Goal: Information Seeking & Learning: Learn about a topic

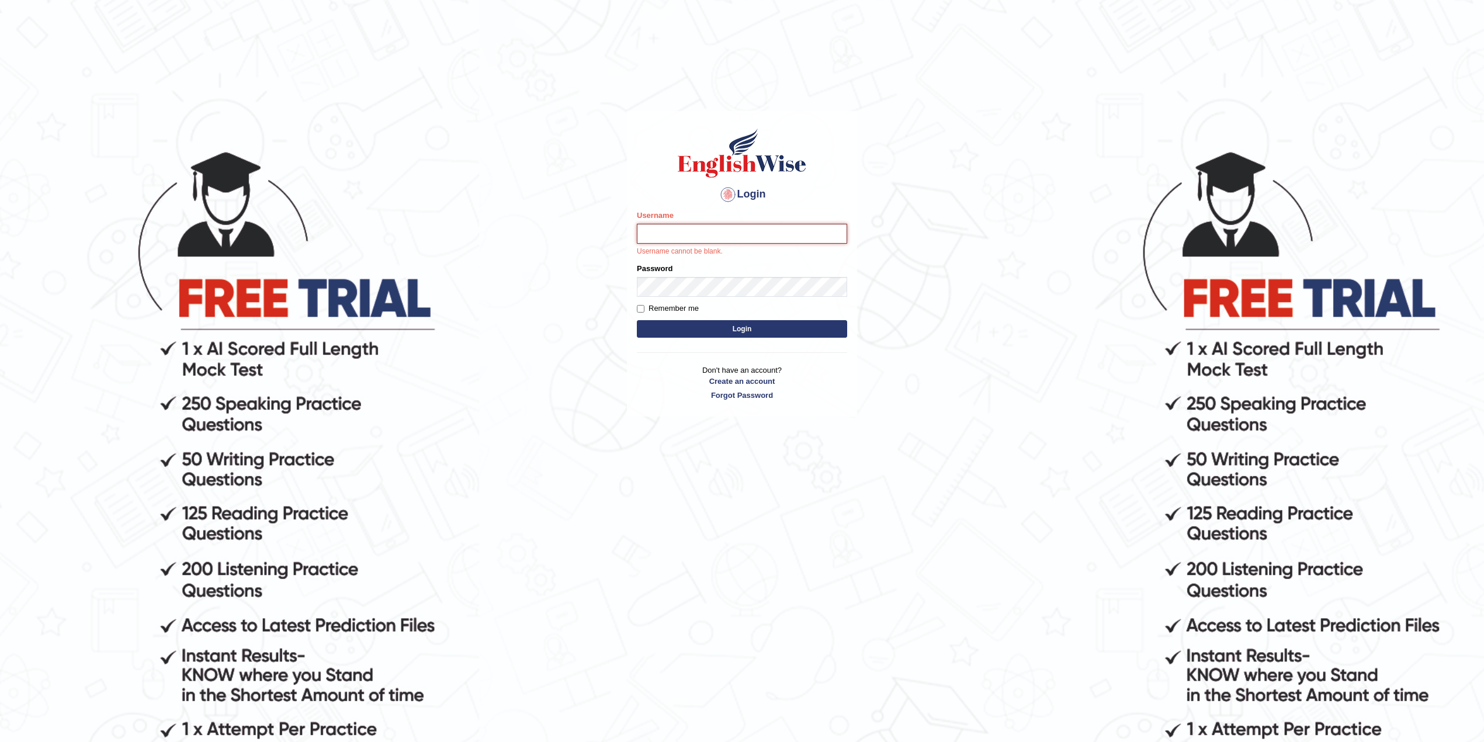
click at [688, 237] on input "Username" at bounding box center [742, 234] width 210 height 20
type input "Sangita9362"
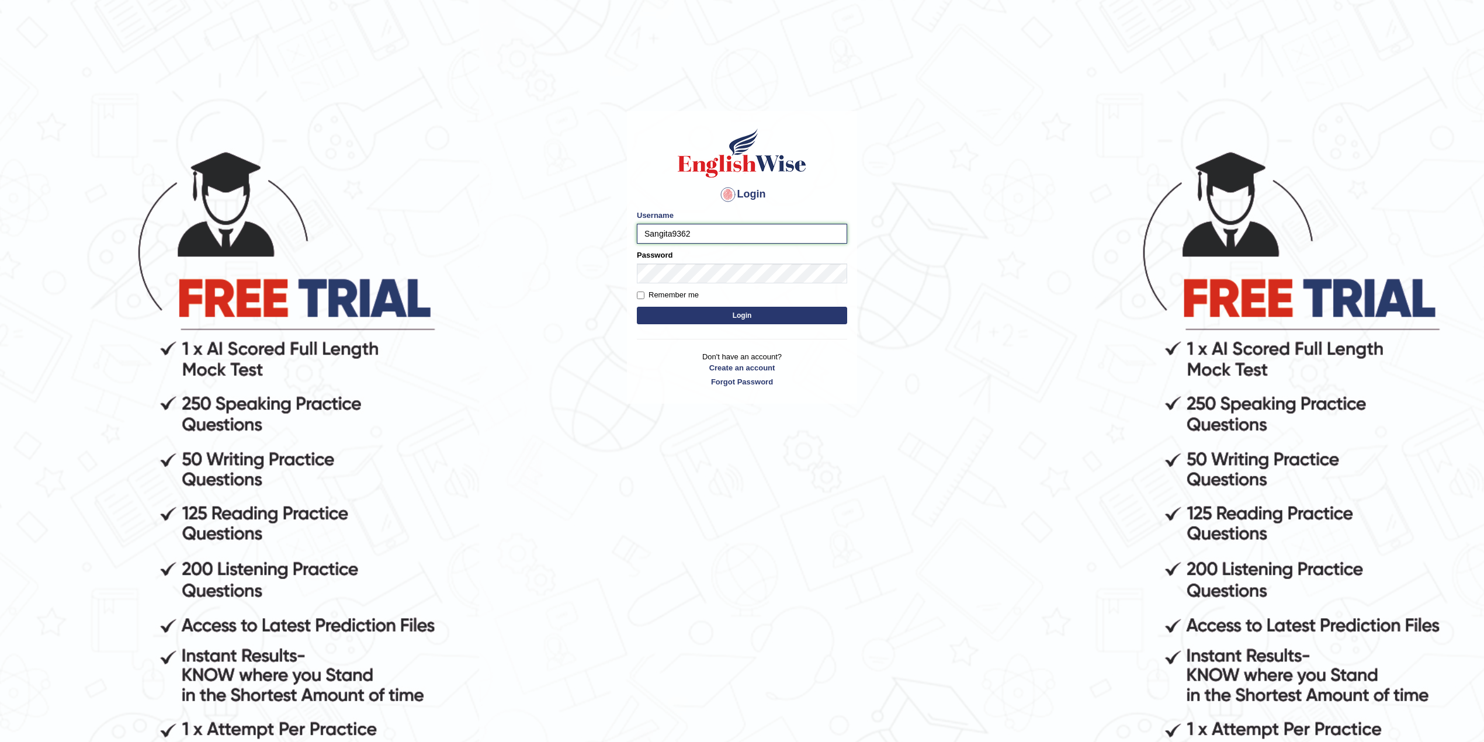
drag, startPoint x: 699, startPoint y: 235, endPoint x: 612, endPoint y: 234, distance: 87.0
click at [612, 234] on body "Login Please fix the following errors: Username Sangita9362 Password Remember m…" at bounding box center [742, 445] width 1484 height 742
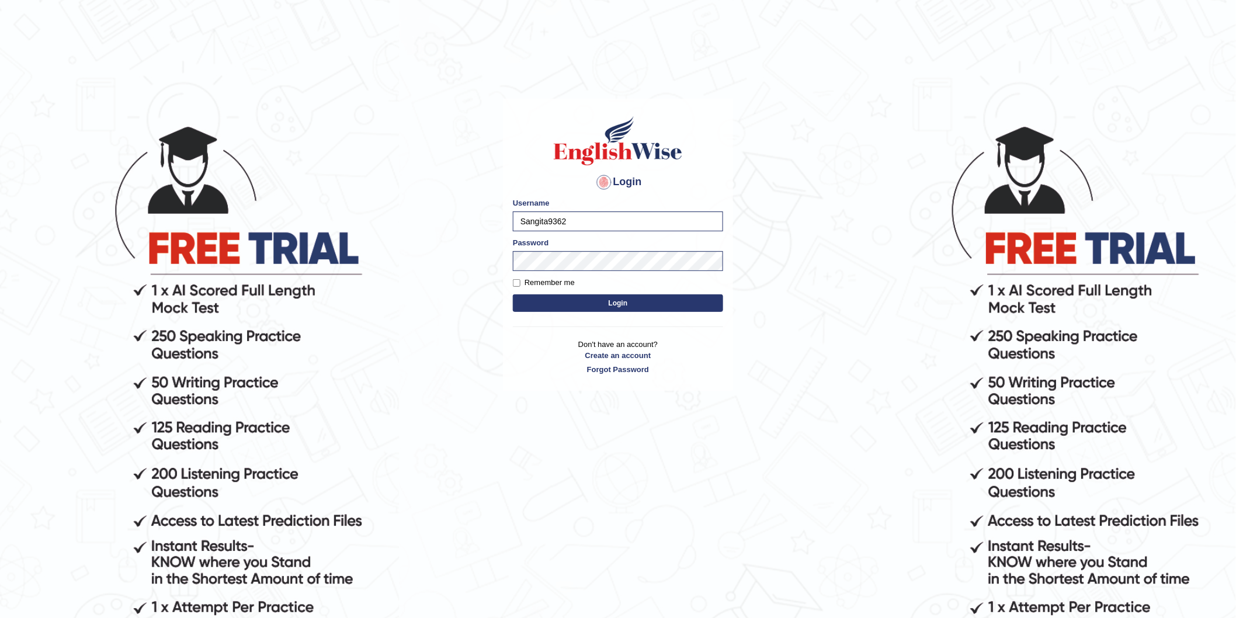
click at [633, 304] on button "Login" at bounding box center [618, 303] width 210 height 18
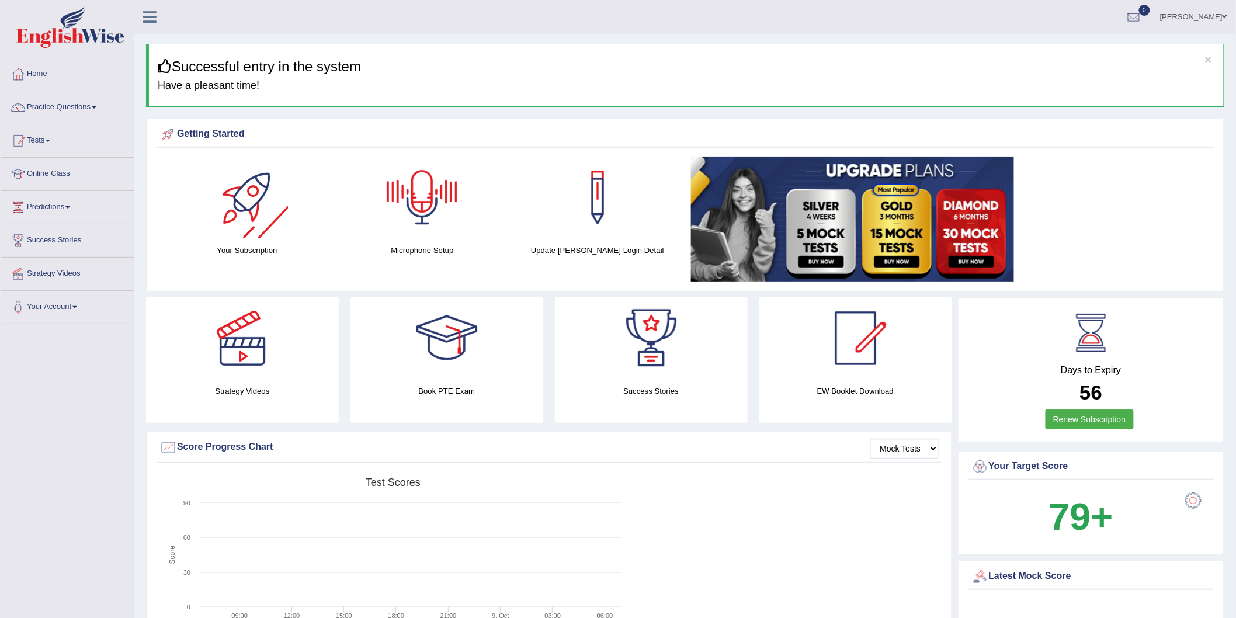
click at [424, 187] on div at bounding box center [422, 198] width 82 height 82
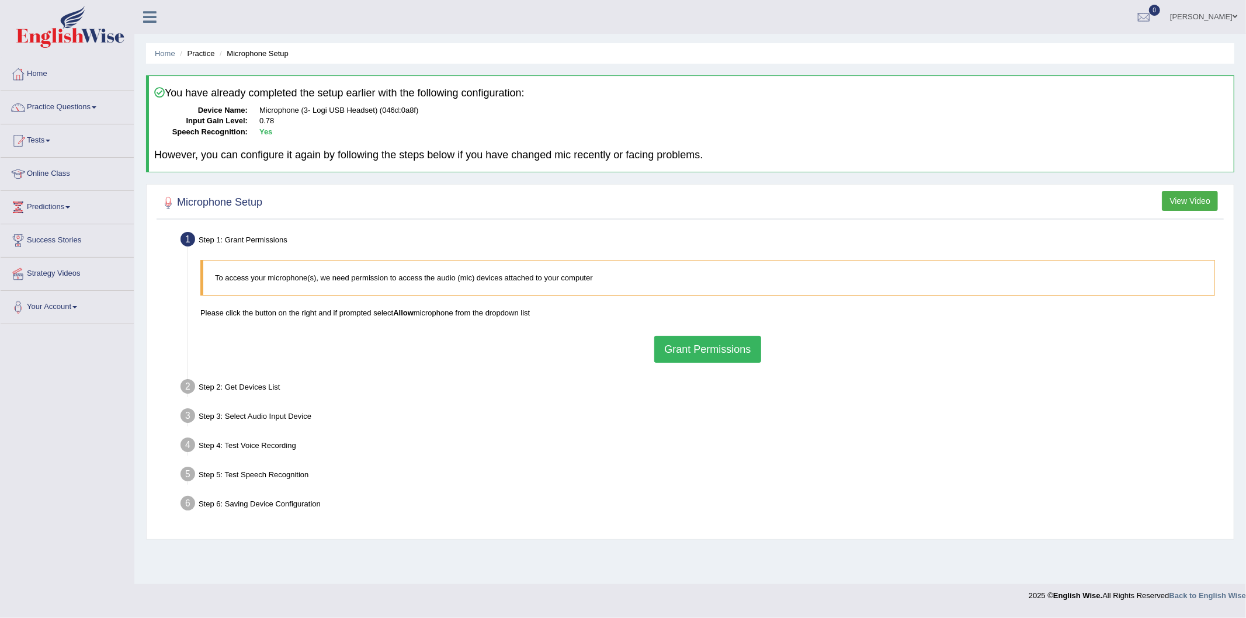
click at [716, 343] on button "Grant Permissions" at bounding box center [707, 349] width 106 height 27
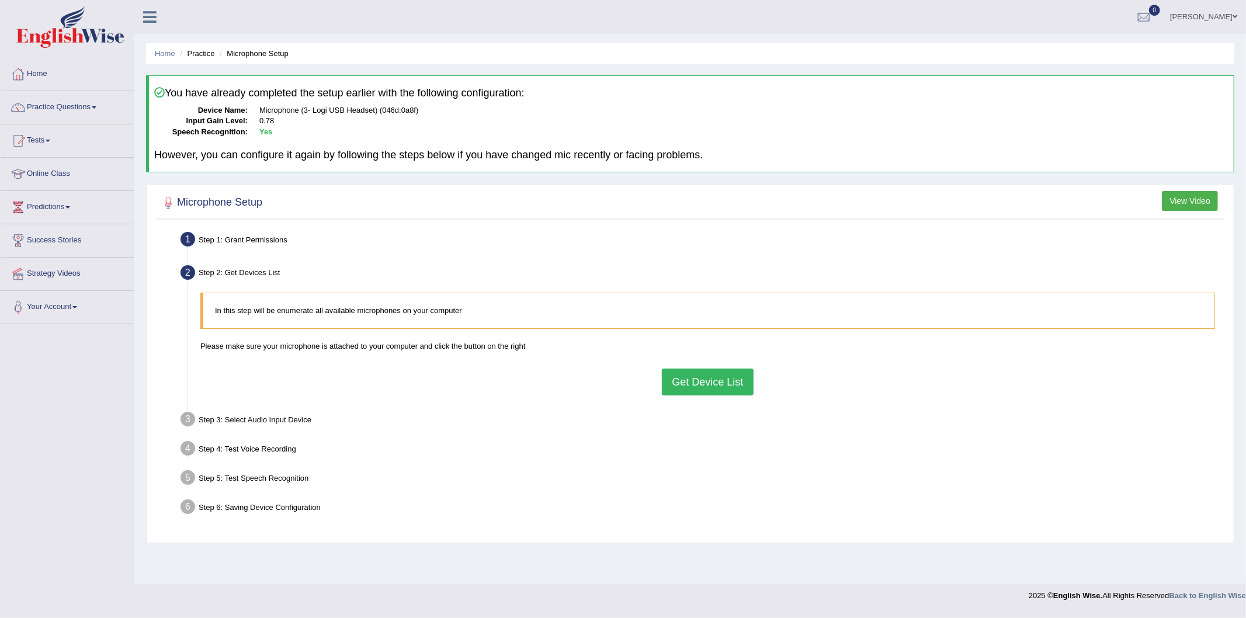
click at [711, 380] on button "Get Device List" at bounding box center [707, 382] width 91 height 27
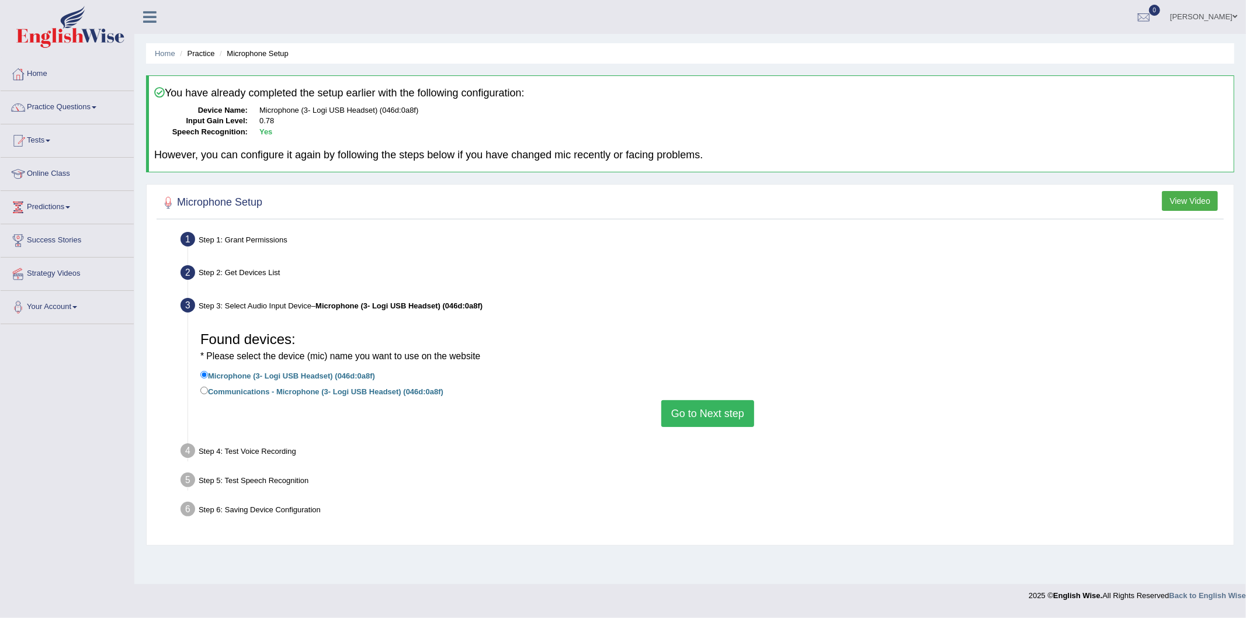
click at [691, 415] on button "Go to Next step" at bounding box center [707, 413] width 93 height 27
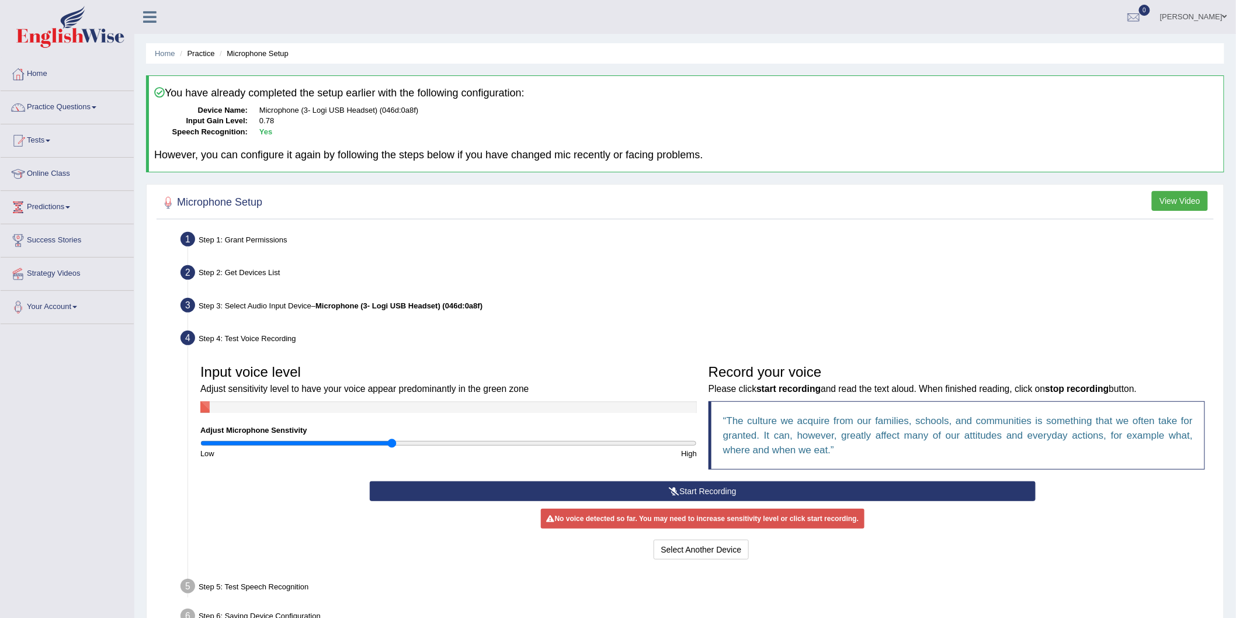
scroll to position [71, 0]
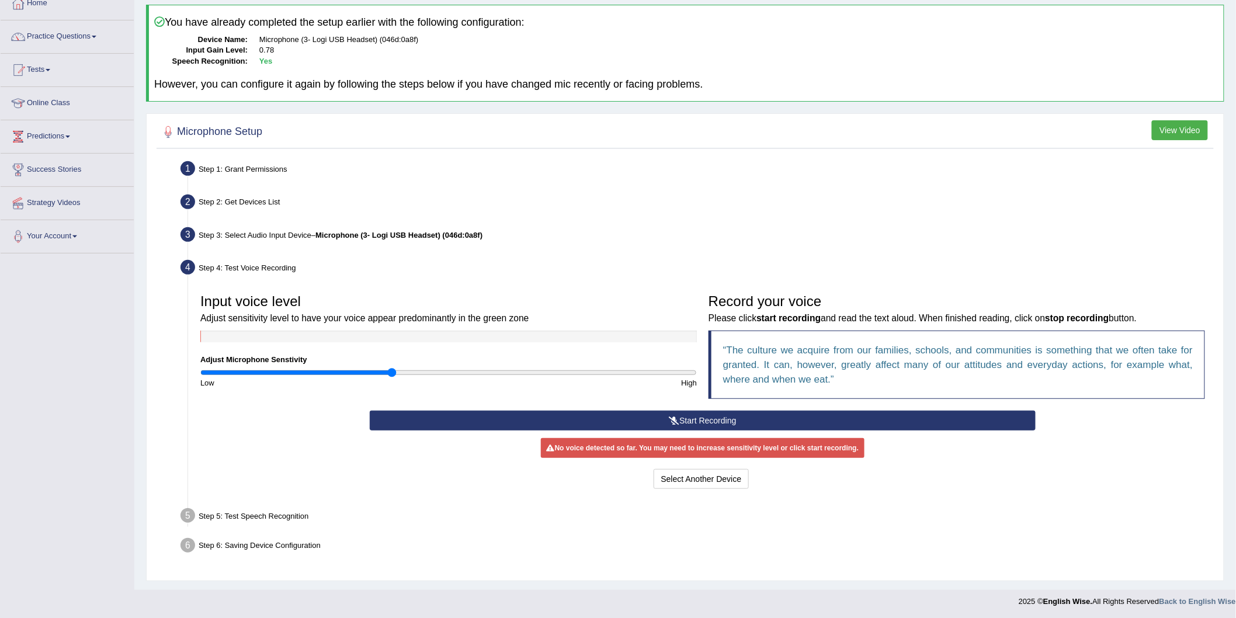
click at [694, 414] on button "Start Recording" at bounding box center [703, 421] width 666 height 20
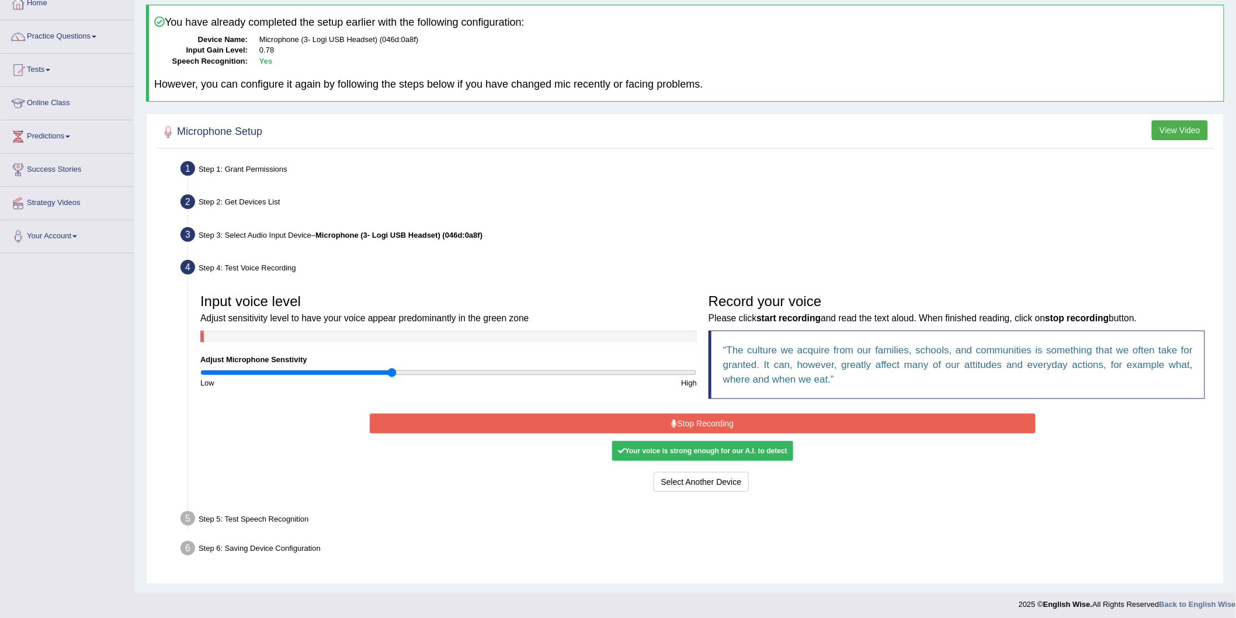
click at [693, 422] on button "Stop Recording" at bounding box center [703, 424] width 666 height 20
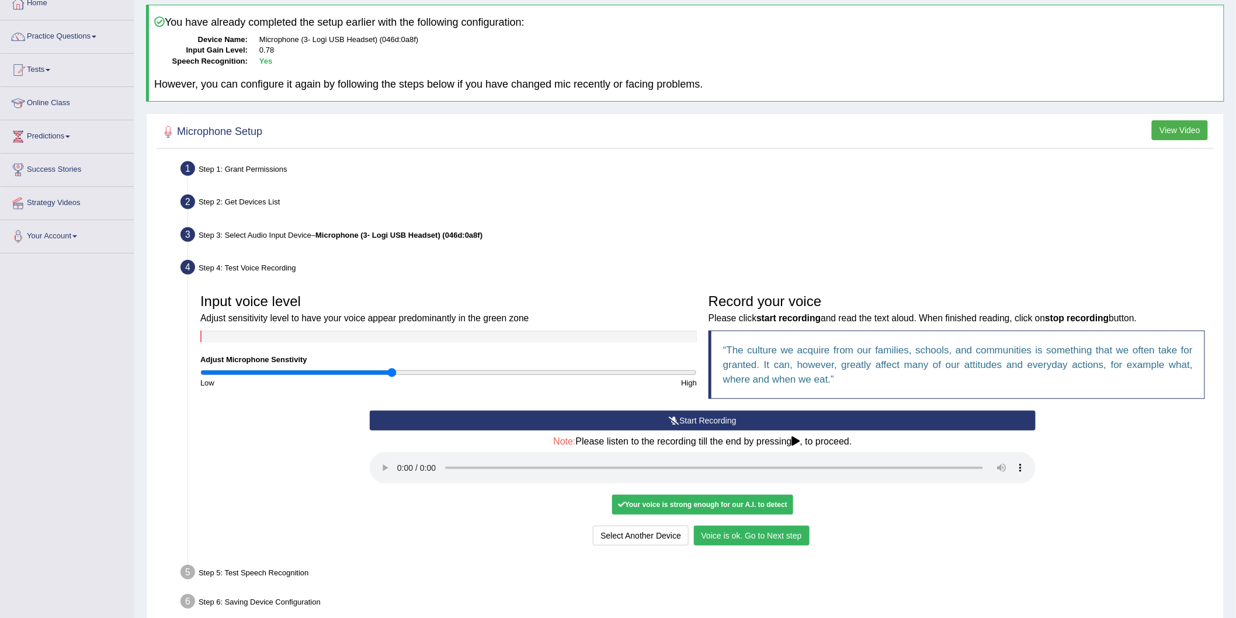
click at [781, 540] on button "Voice is ok. Go to Next step" at bounding box center [752, 536] width 116 height 20
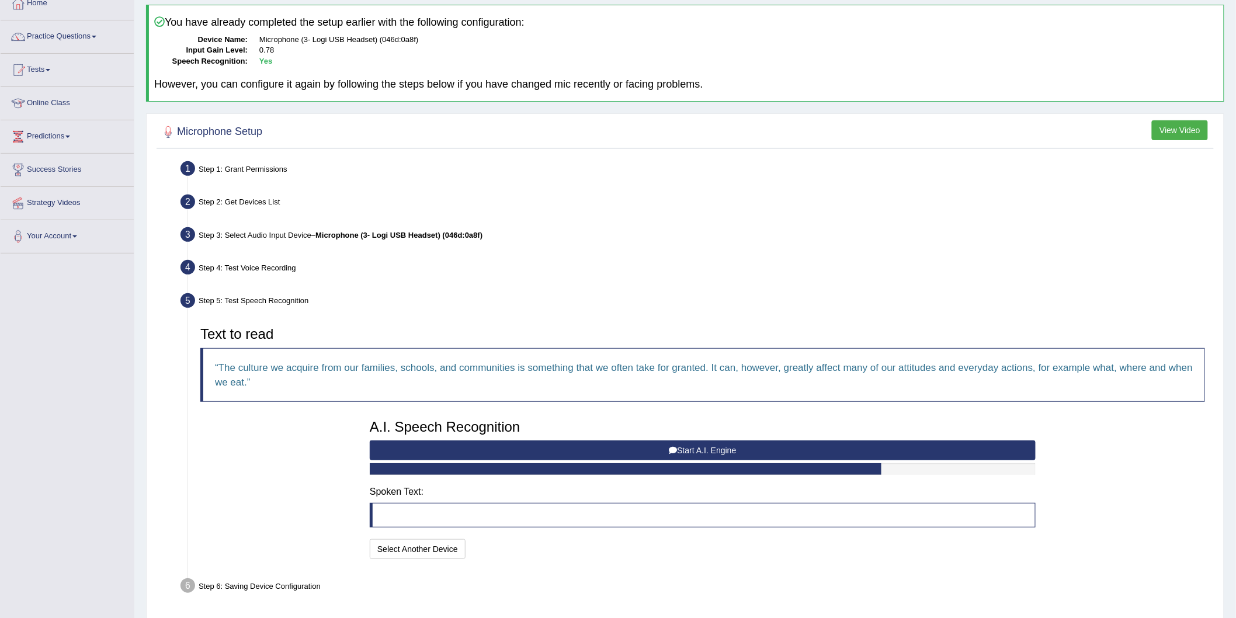
click at [657, 447] on button "Start A.I. Engine" at bounding box center [703, 450] width 666 height 20
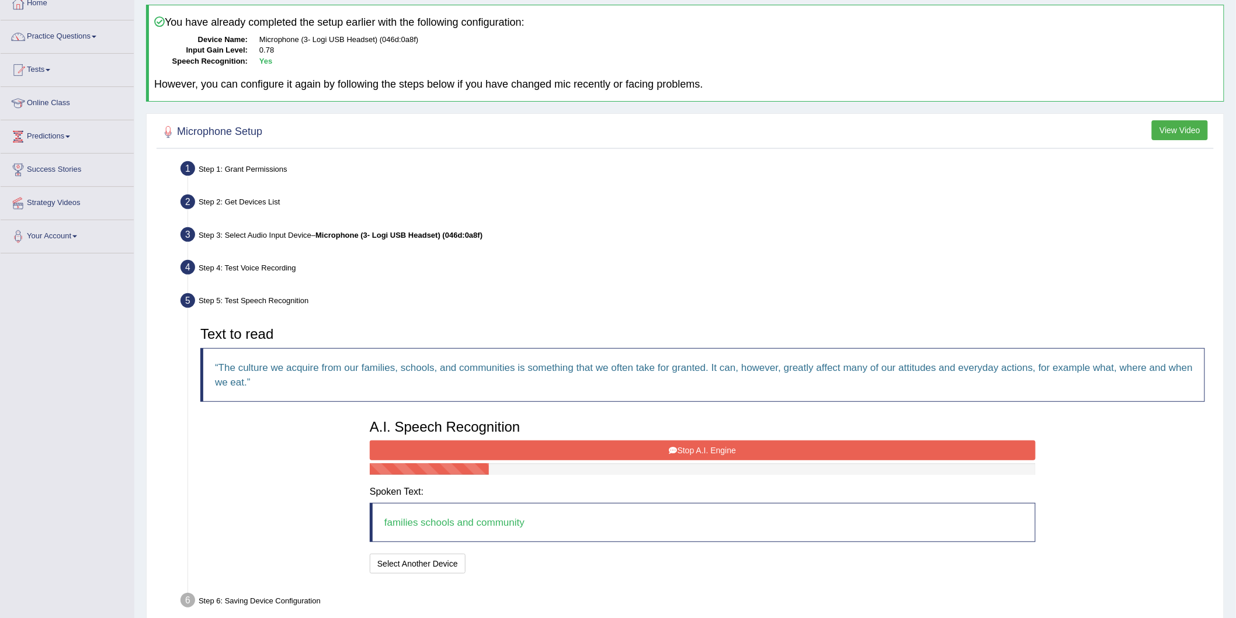
click at [657, 447] on button "Stop A.I. Engine" at bounding box center [703, 450] width 666 height 20
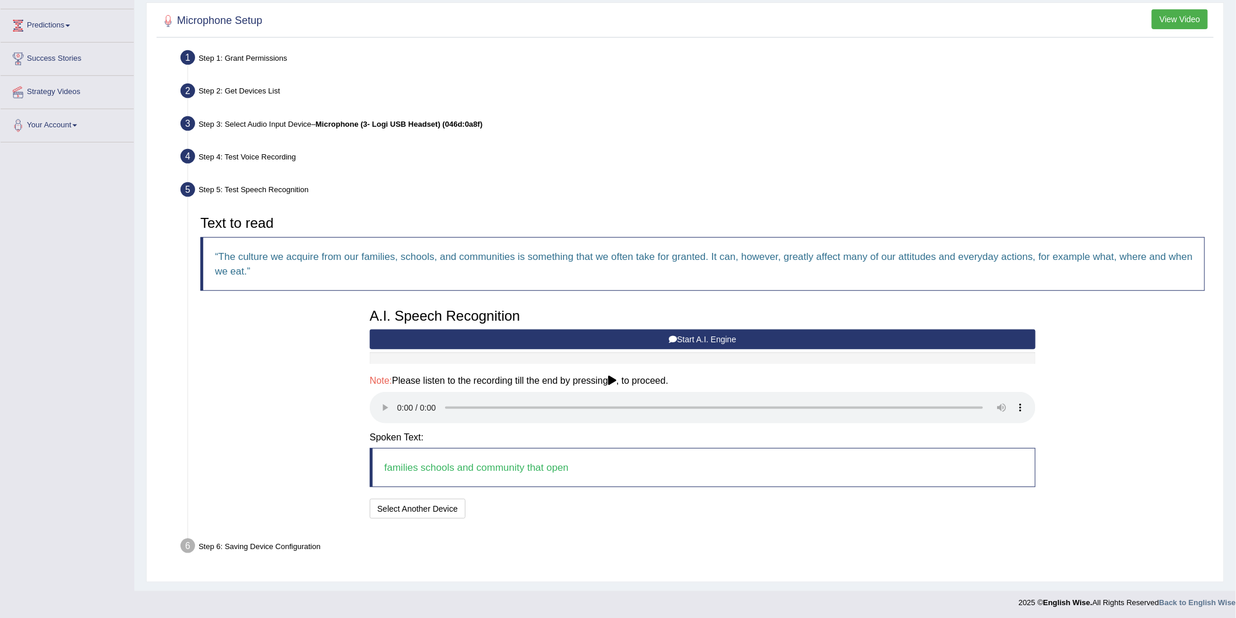
scroll to position [182, 0]
click at [522, 509] on button "Speech is ok. Go to Last step" at bounding box center [531, 508] width 122 height 20
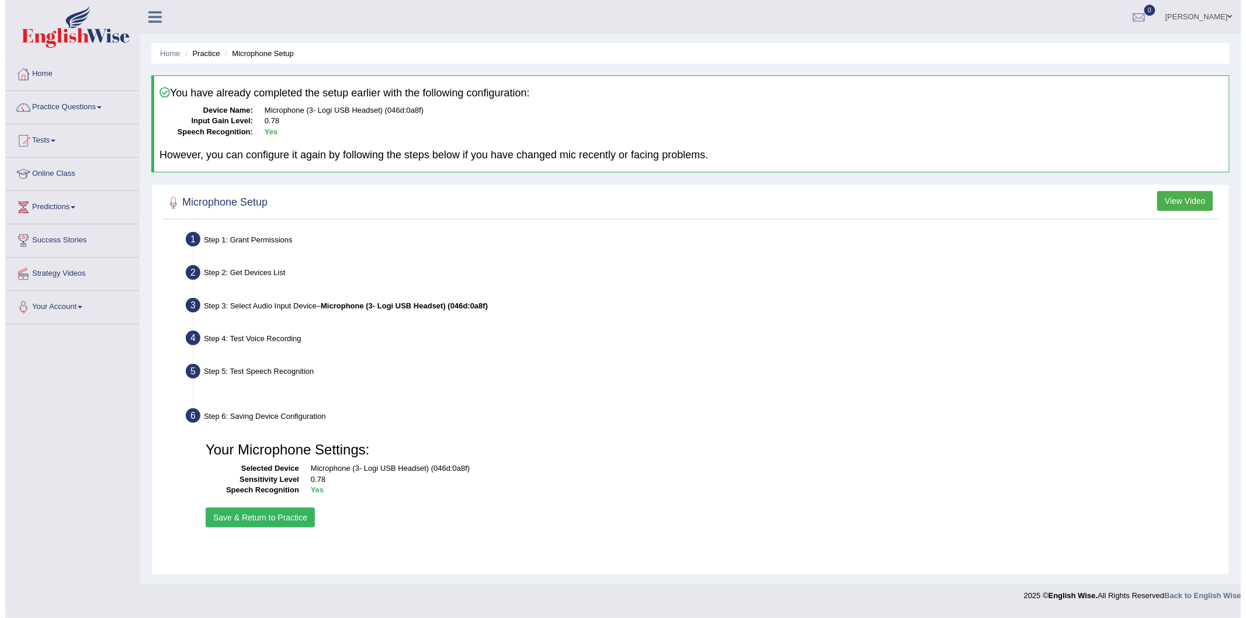
scroll to position [0, 0]
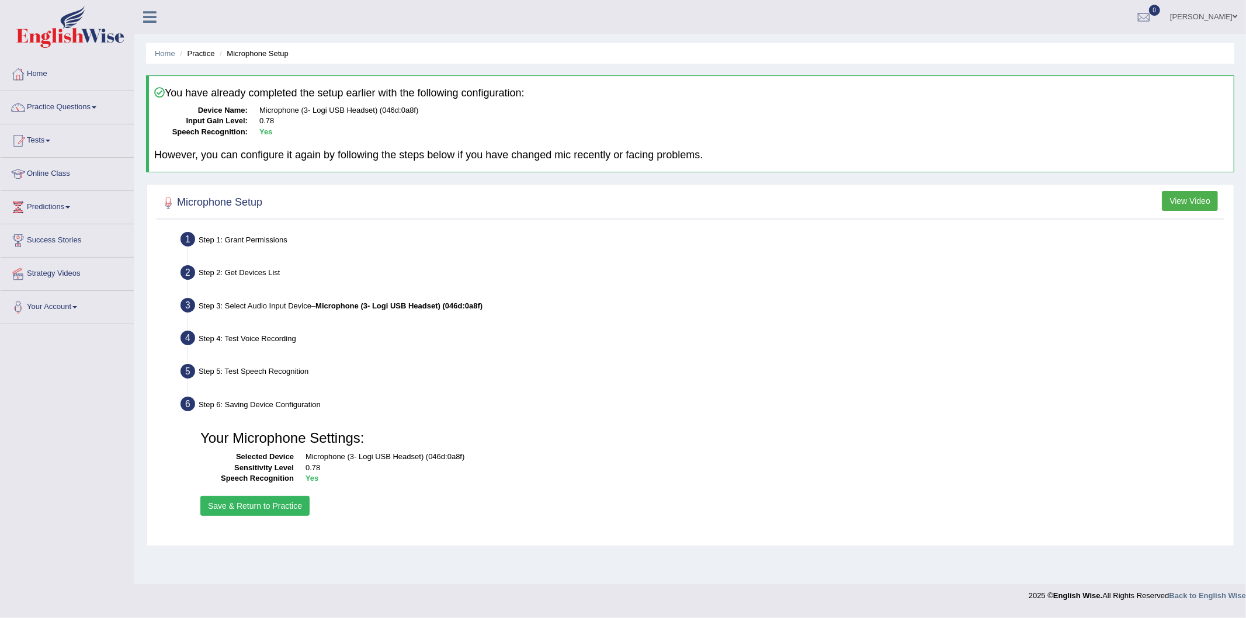
click at [273, 507] on button "Save & Return to Practice" at bounding box center [254, 506] width 109 height 20
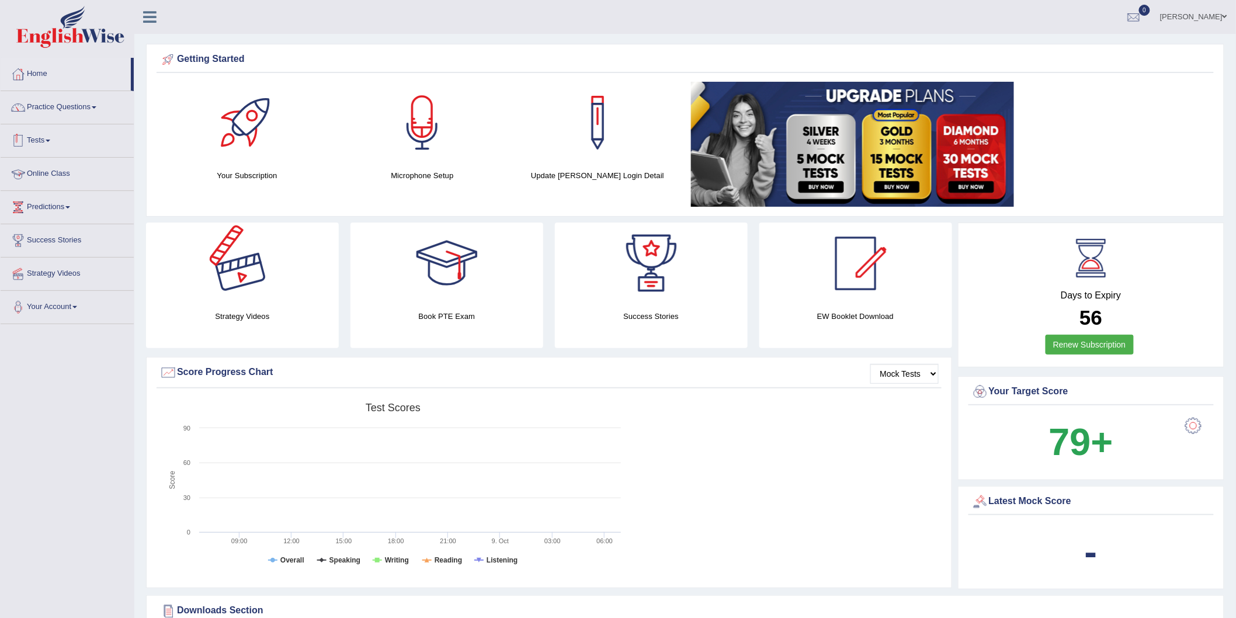
click at [65, 170] on link "Online Class" at bounding box center [67, 172] width 133 height 29
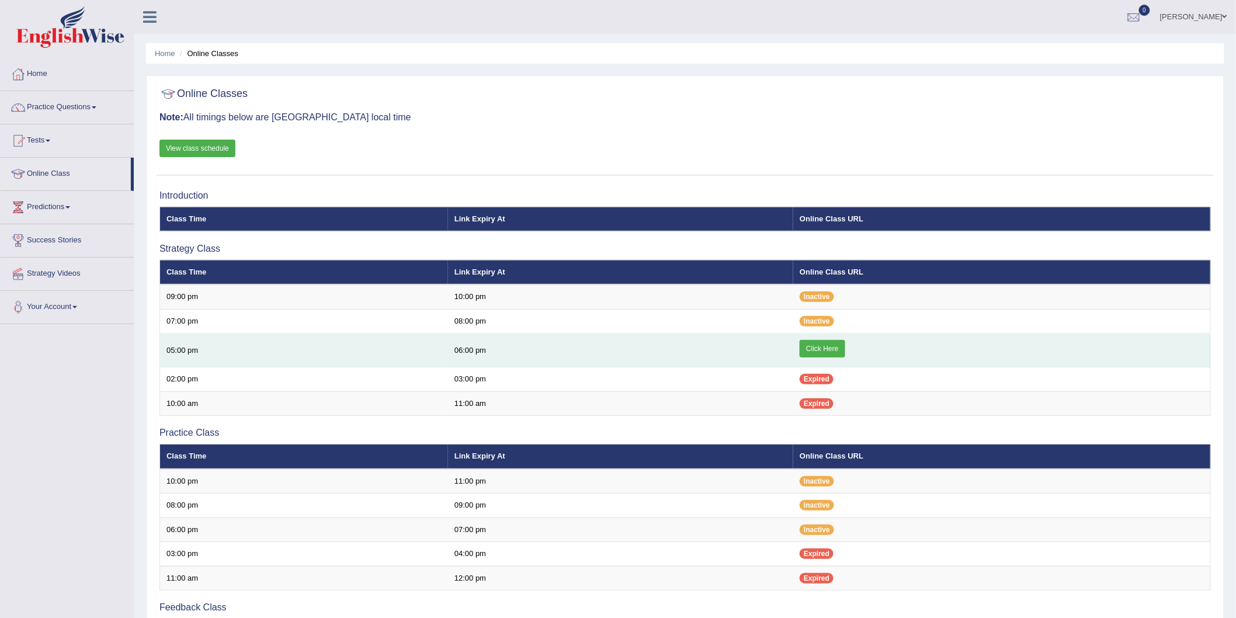
click at [836, 346] on link "Click Here" at bounding box center [822, 349] width 45 height 18
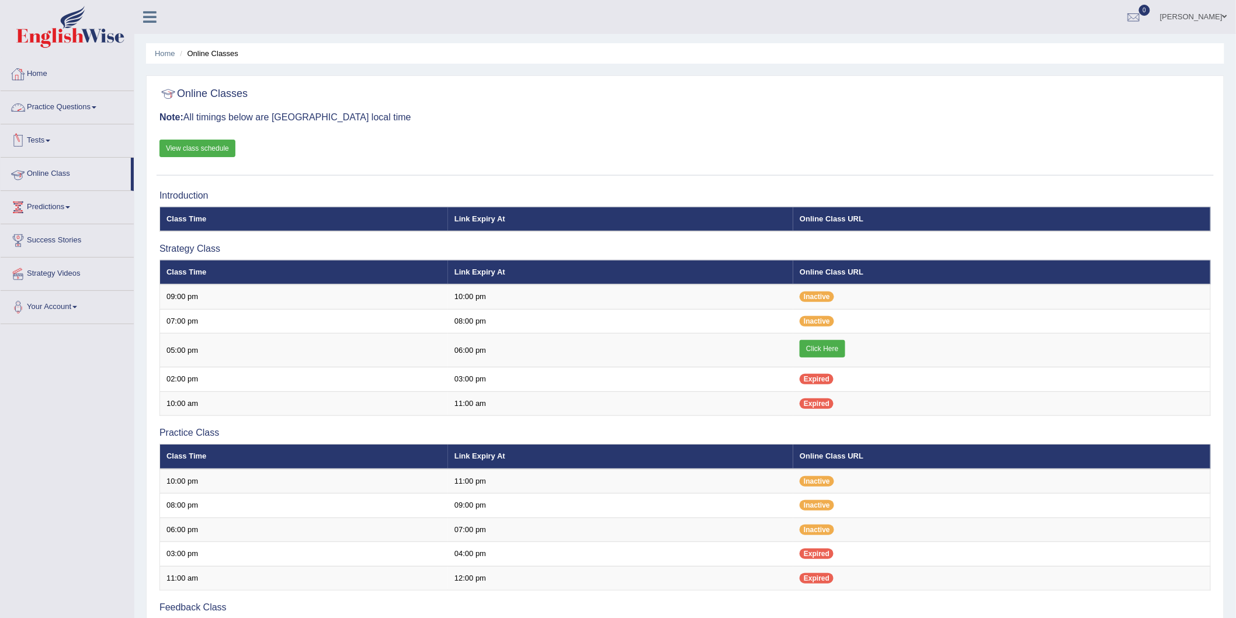
click at [66, 174] on link "Online Class" at bounding box center [66, 172] width 130 height 29
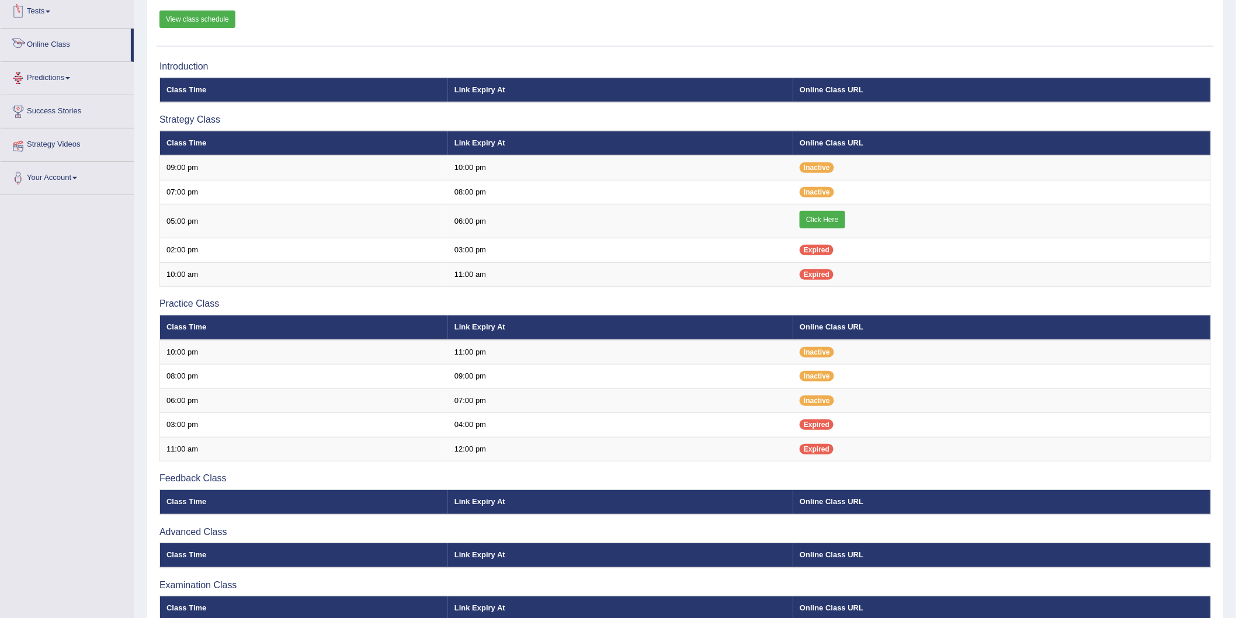
scroll to position [130, 0]
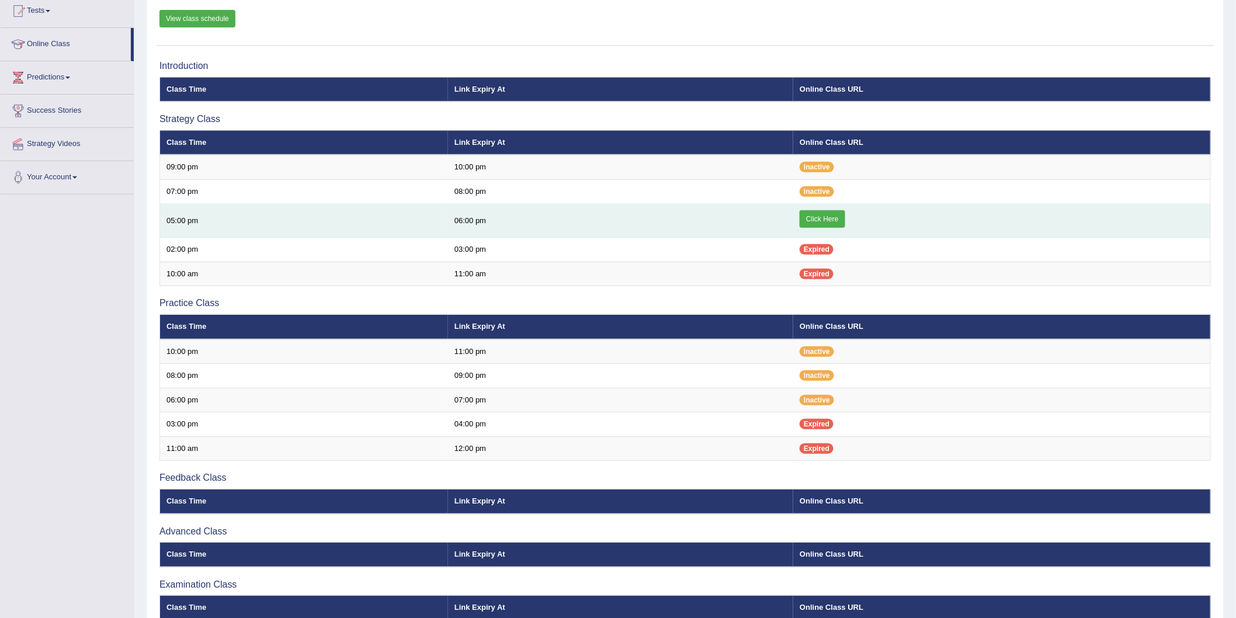
click at [818, 220] on link "Click Here" at bounding box center [822, 219] width 45 height 18
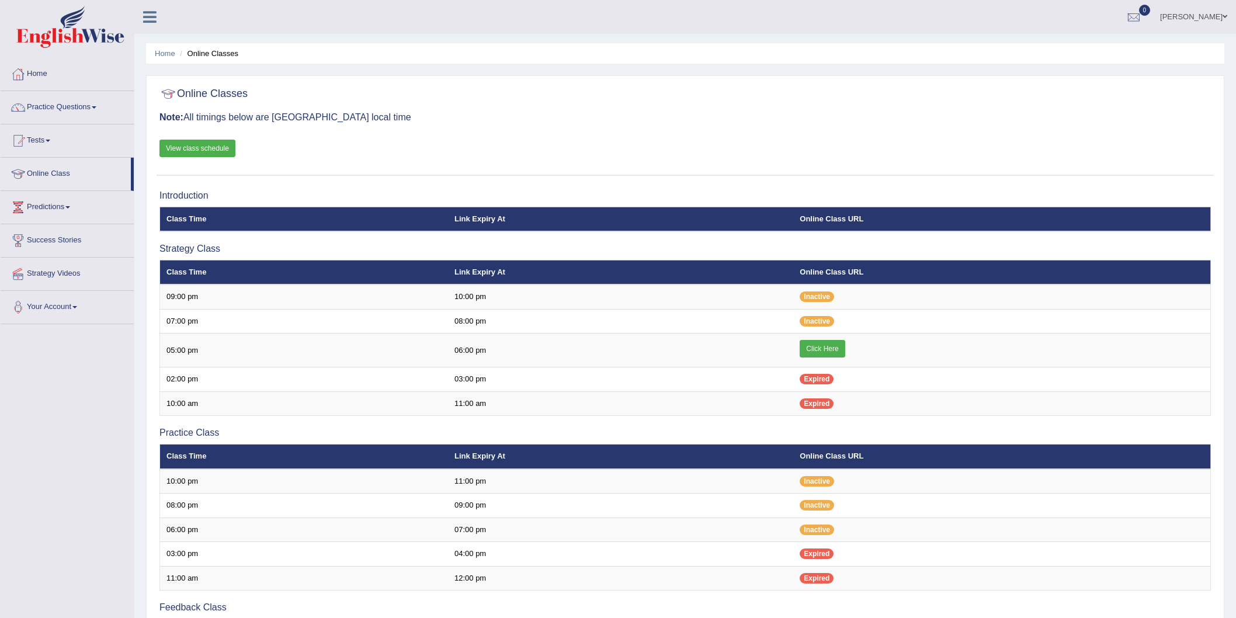
scroll to position [130, 0]
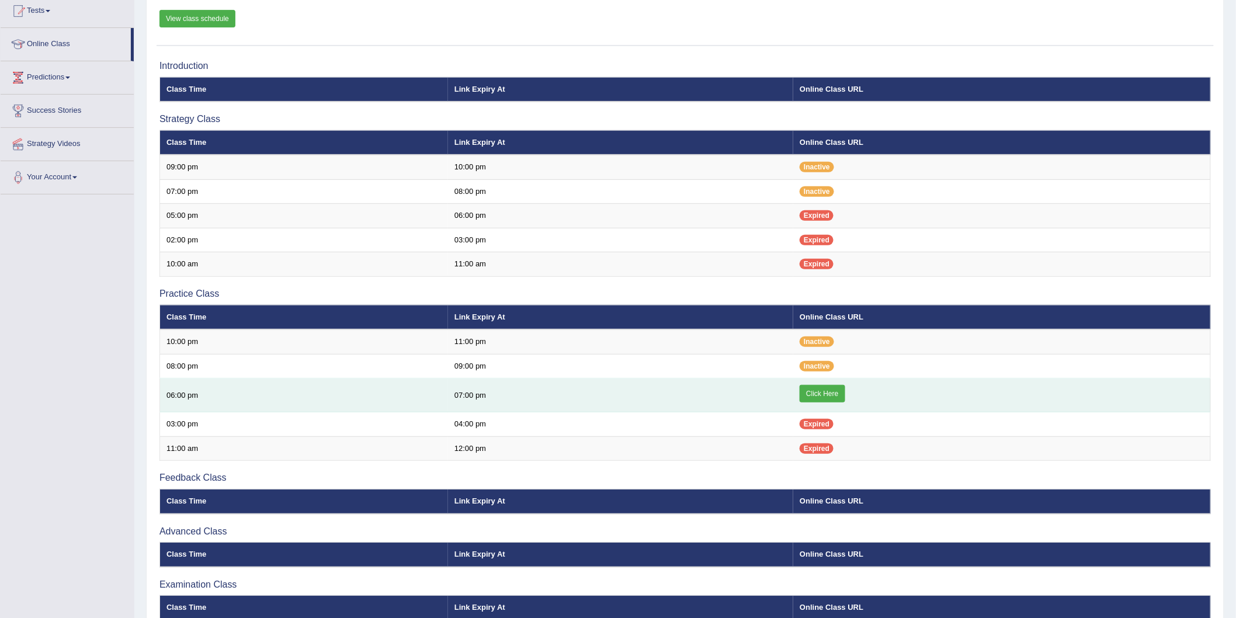
click at [468, 393] on td "07:00 pm" at bounding box center [620, 396] width 345 height 34
click at [822, 389] on link "Click Here" at bounding box center [822, 394] width 45 height 18
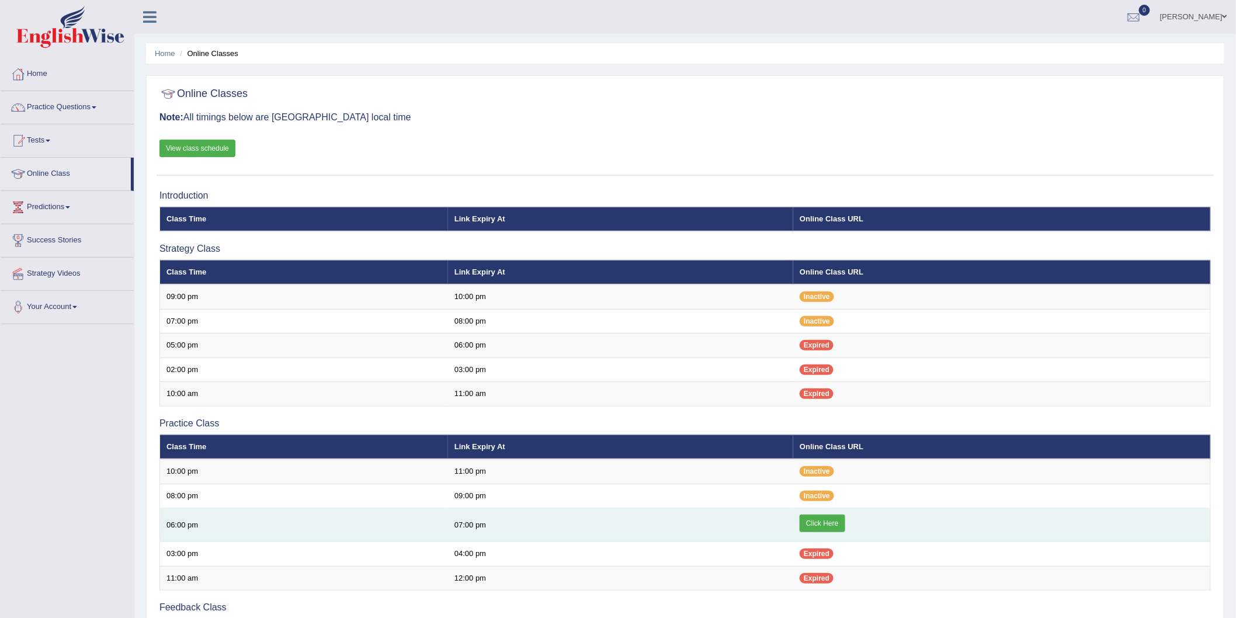
scroll to position [189, 0]
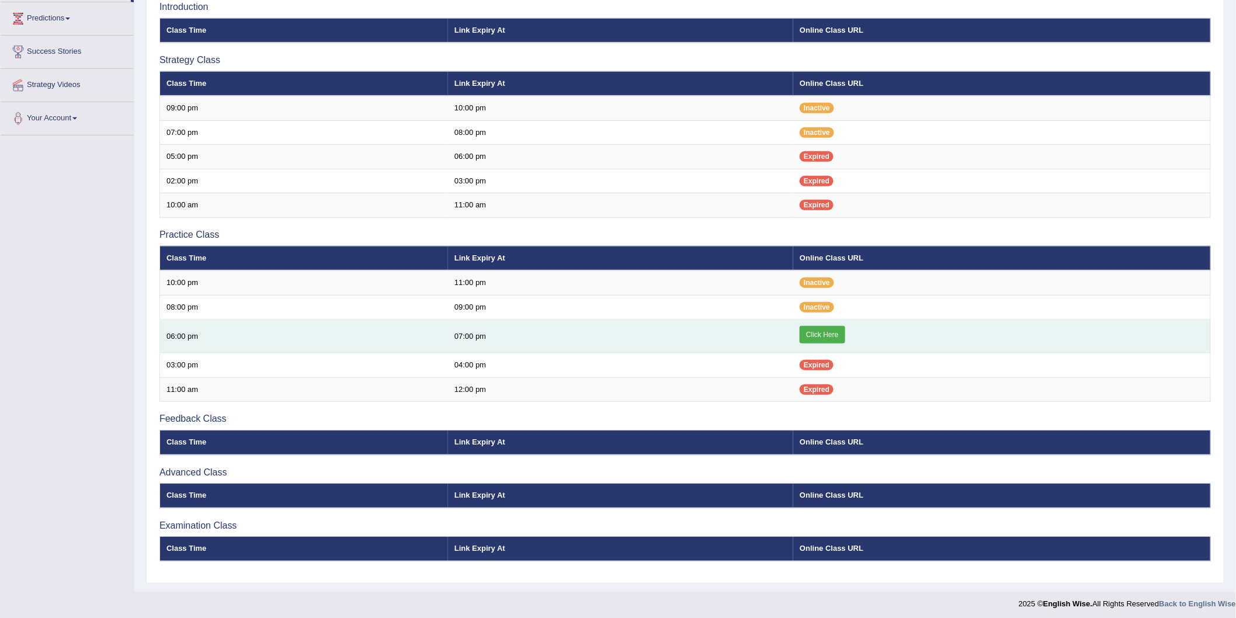
click at [812, 334] on link "Click Here" at bounding box center [822, 335] width 45 height 18
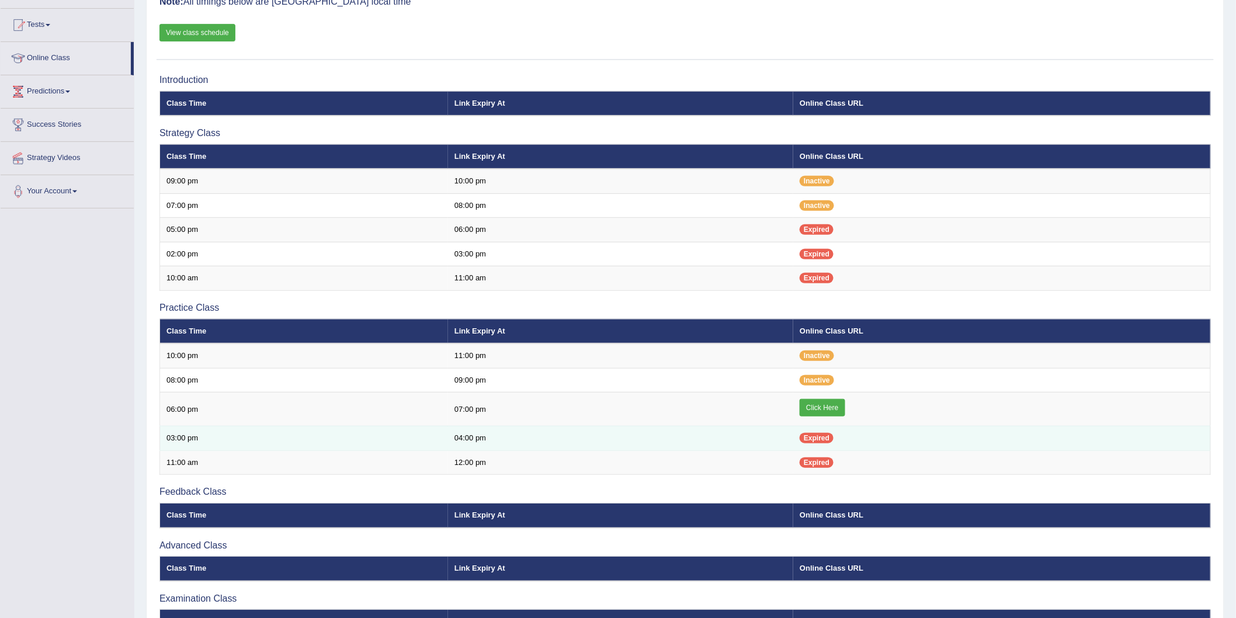
scroll to position [189, 0]
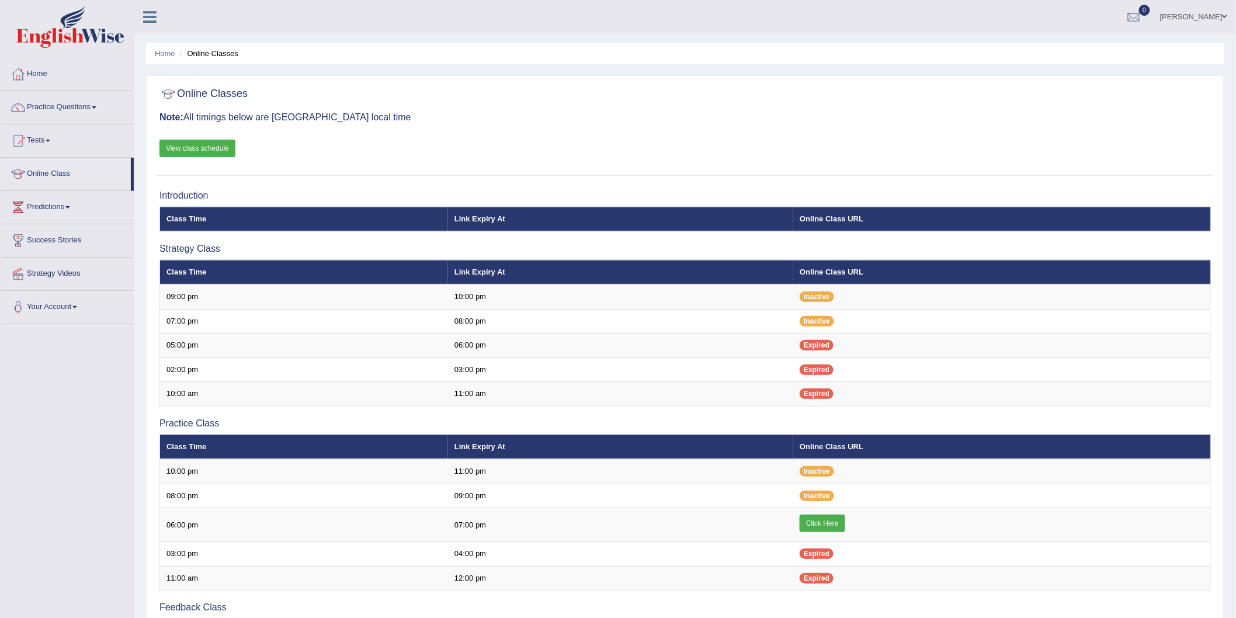
click at [93, 105] on link "Practice Questions" at bounding box center [67, 105] width 133 height 29
click at [95, 102] on link "Practice Questions" at bounding box center [67, 105] width 133 height 29
click at [101, 107] on link "Practice Questions" at bounding box center [67, 105] width 133 height 29
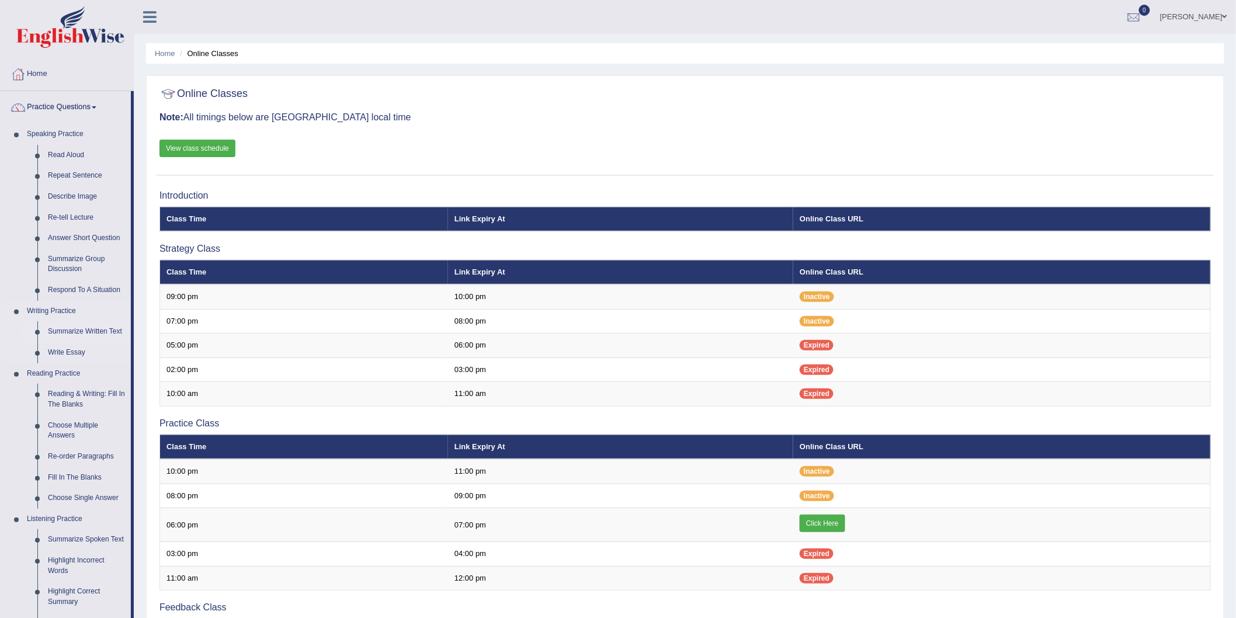
click at [103, 332] on link "Summarize Written Text" at bounding box center [87, 331] width 88 height 21
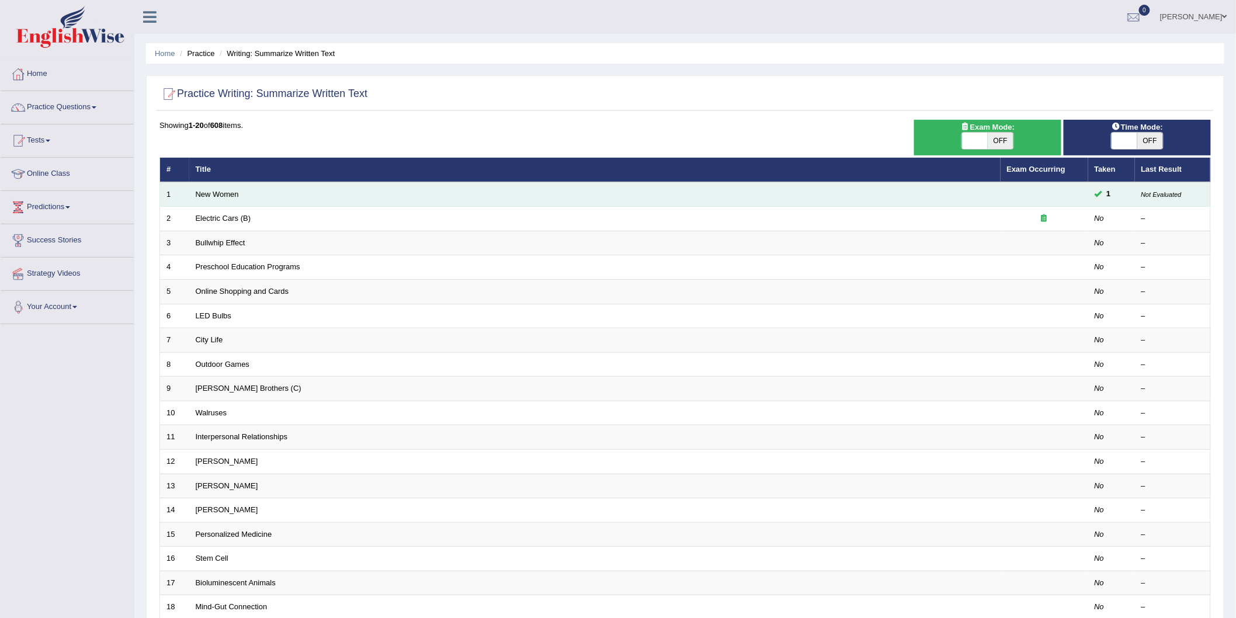
click at [358, 191] on td "New Women" at bounding box center [594, 194] width 811 height 25
click at [225, 194] on link "New Women" at bounding box center [217, 194] width 43 height 9
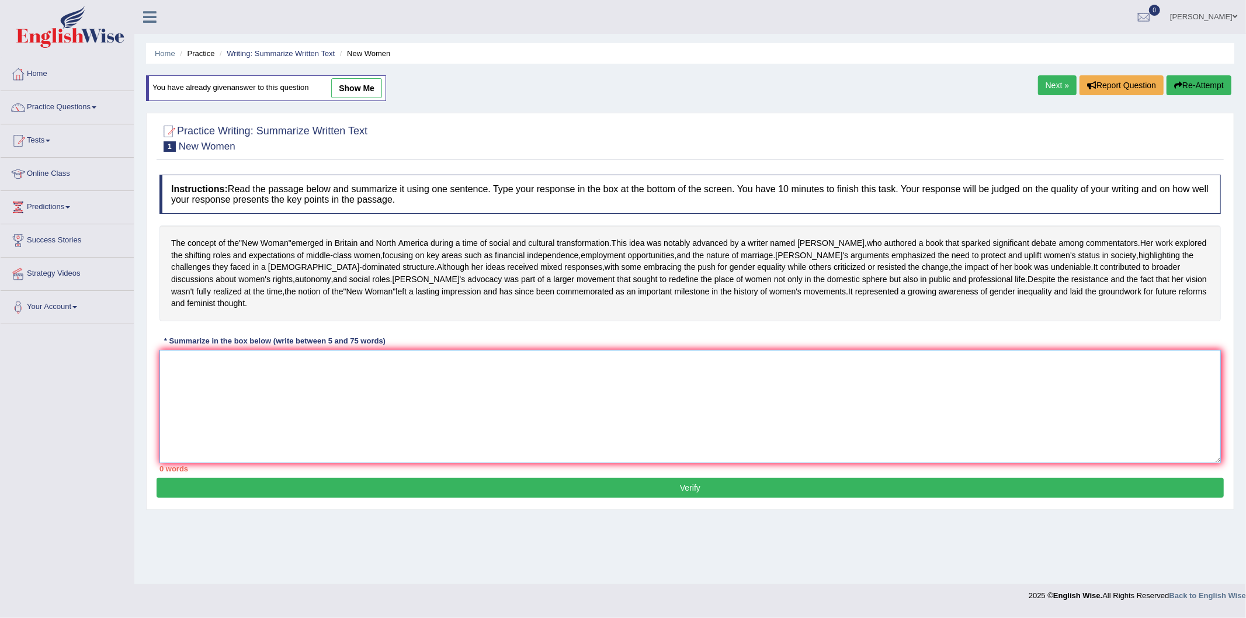
click at [262, 416] on textarea at bounding box center [689, 406] width 1061 height 113
type textarea "t"
click at [181, 399] on textarea "The new woman" at bounding box center [689, 406] width 1061 height 113
click at [183, 399] on textarea "The' new woman" at bounding box center [689, 406] width 1061 height 113
click at [230, 400] on textarea "The" new woman" at bounding box center [689, 406] width 1061 height 113
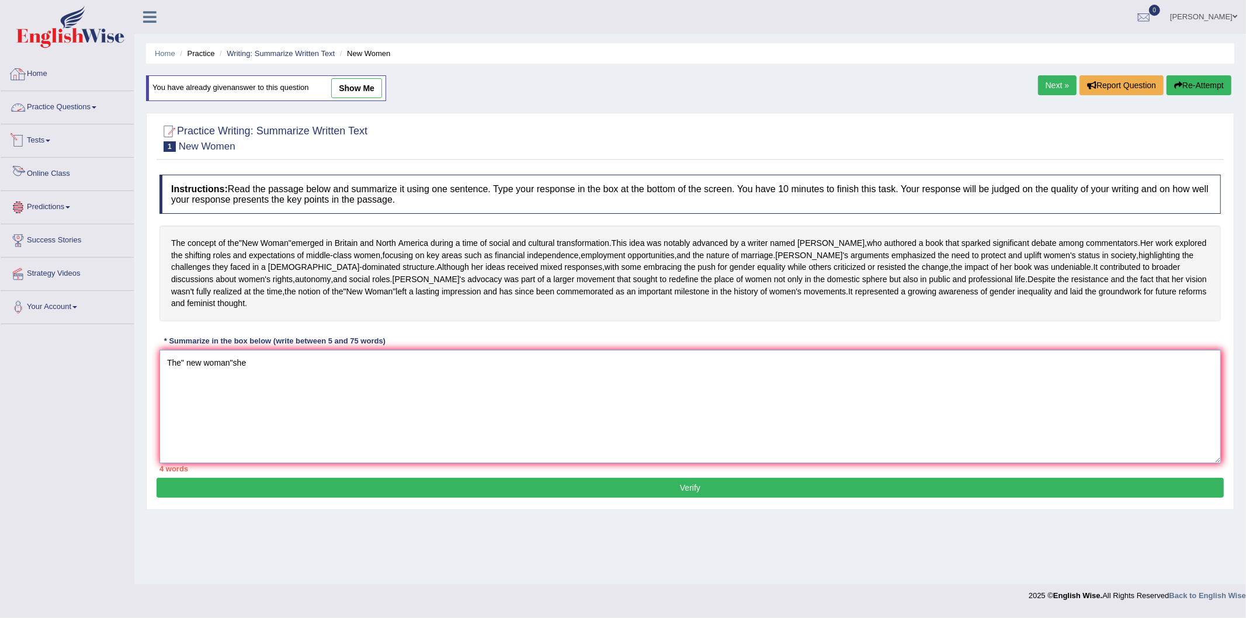
type textarea "The" new woman"she"
click at [77, 173] on link "Online Class" at bounding box center [67, 172] width 133 height 29
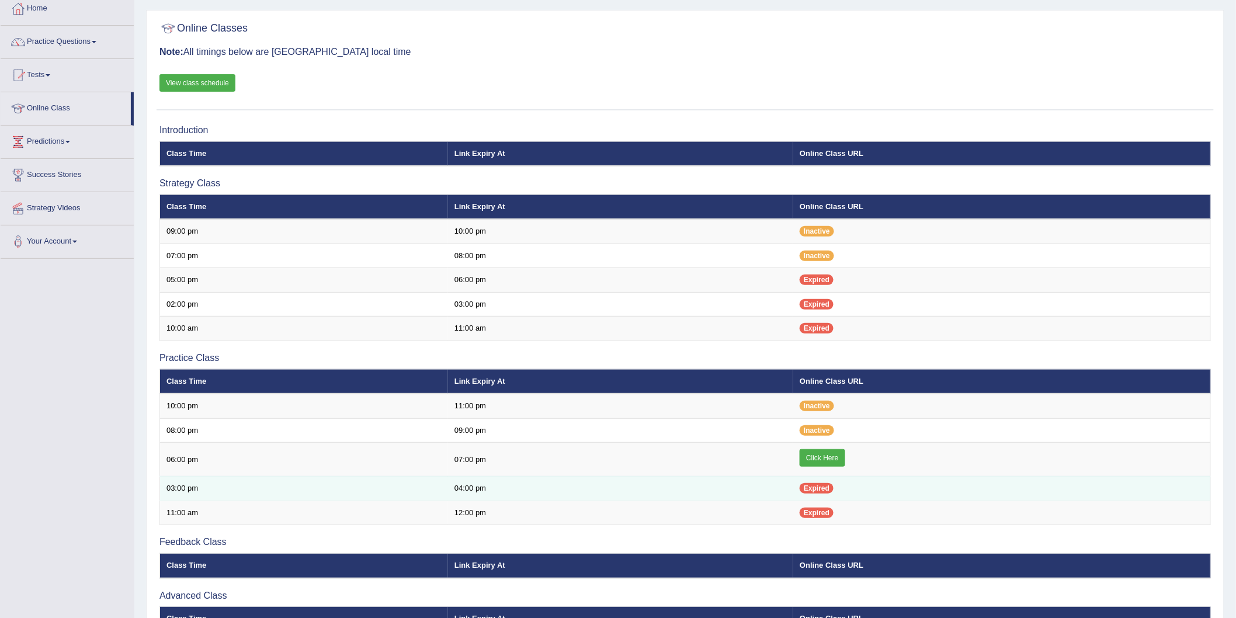
scroll to position [189, 0]
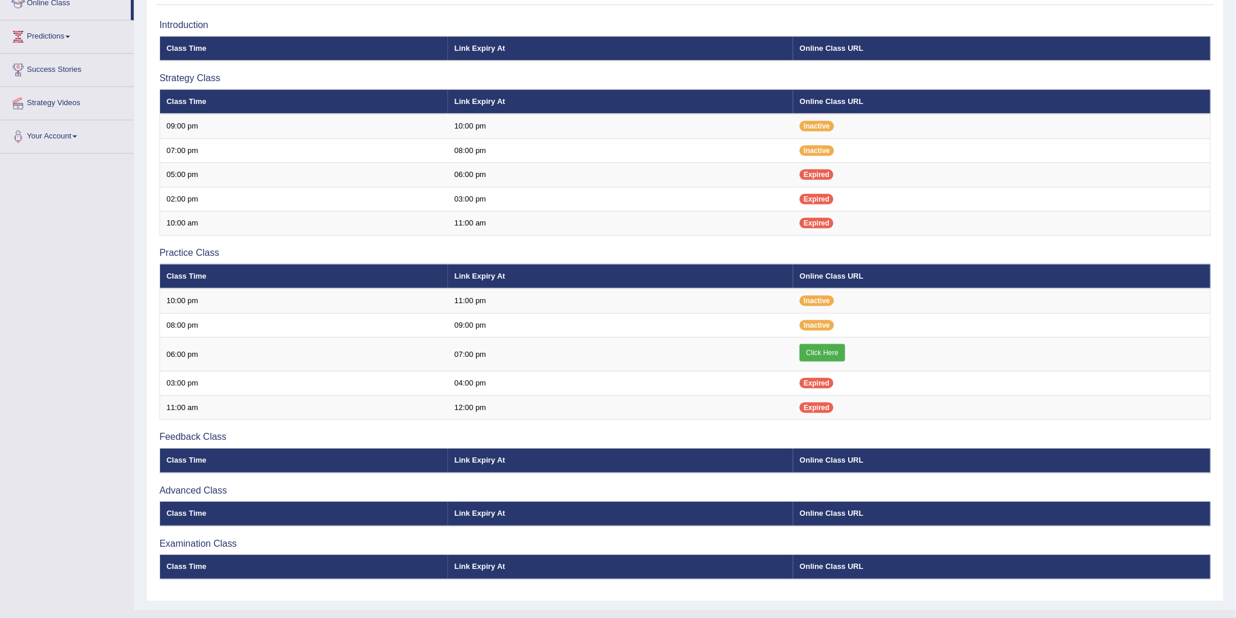
scroll to position [189, 0]
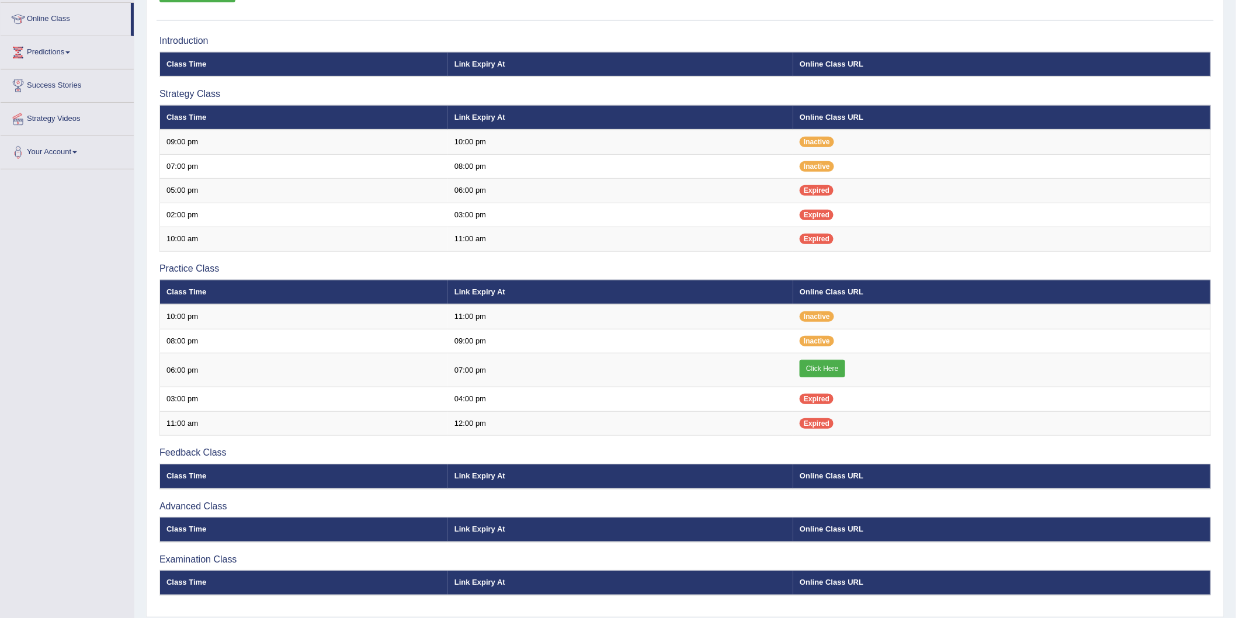
scroll to position [189, 0]
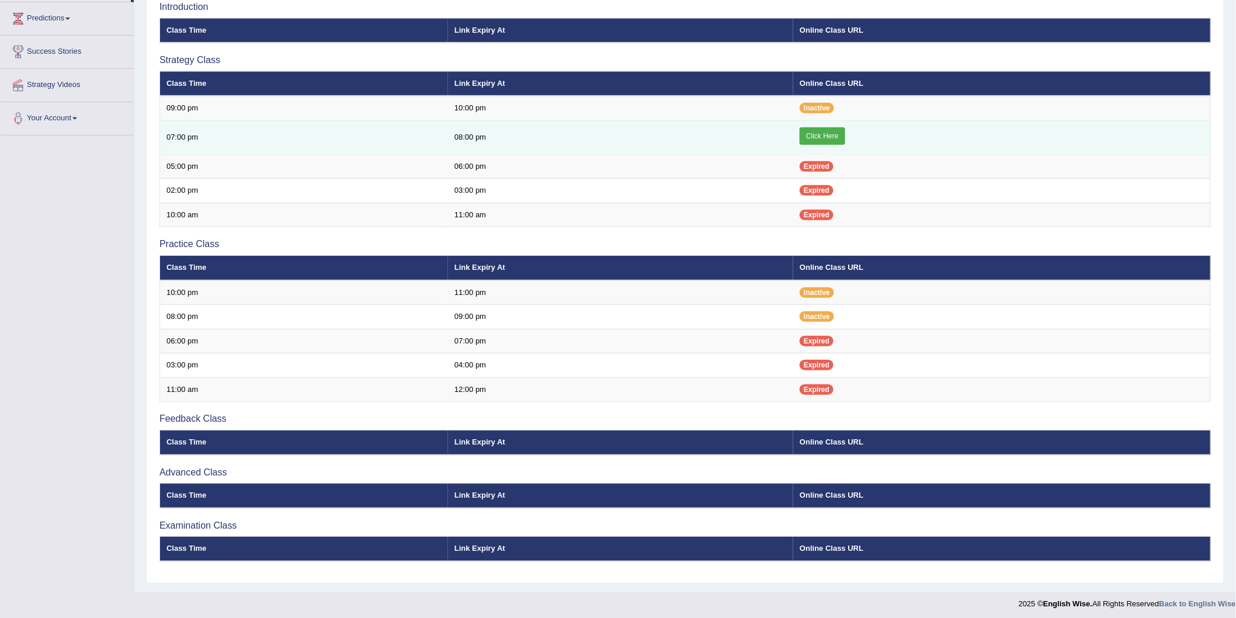
click at [815, 135] on link "Click Here" at bounding box center [822, 136] width 45 height 18
click at [819, 131] on link "Click Here" at bounding box center [822, 136] width 45 height 18
click at [825, 129] on link "Click Here" at bounding box center [822, 136] width 45 height 18
click at [812, 136] on link "Click Here" at bounding box center [822, 136] width 45 height 18
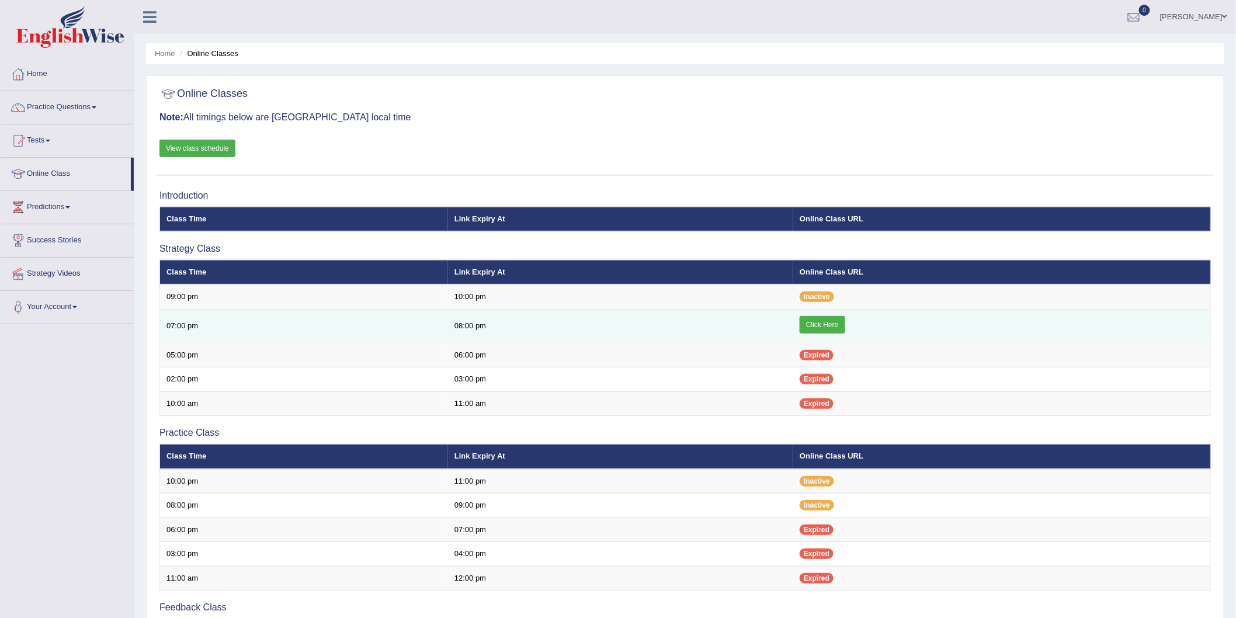
click at [822, 327] on link "Click Here" at bounding box center [822, 325] width 45 height 18
